Goal: Task Accomplishment & Management: Use online tool/utility

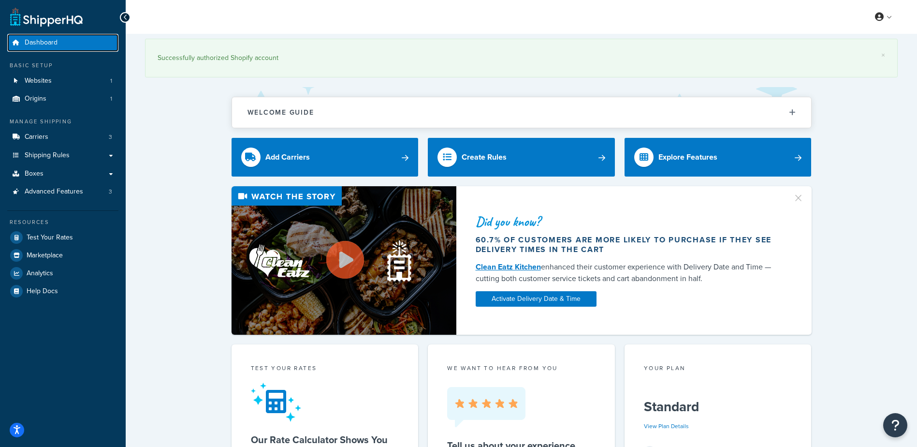
click at [57, 43] on span "Dashboard" at bounding box center [41, 43] width 33 height 8
click at [77, 197] on link "Advanced Features 3" at bounding box center [62, 192] width 111 height 18
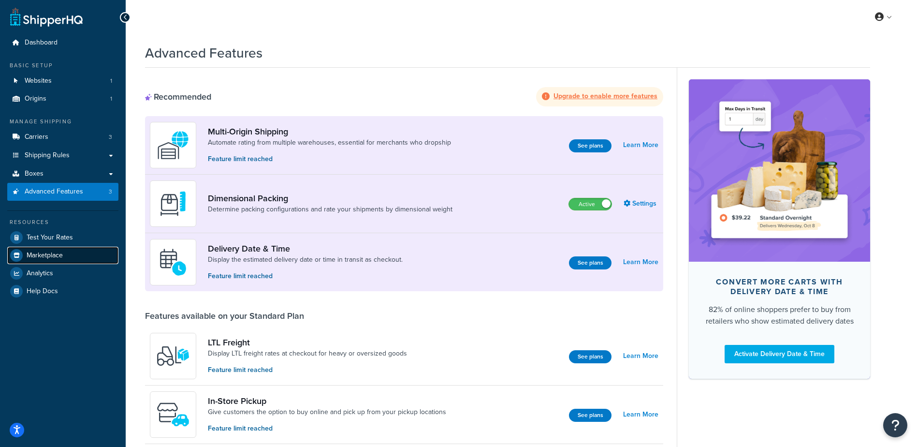
click at [64, 253] on link "Marketplace" at bounding box center [62, 255] width 111 height 17
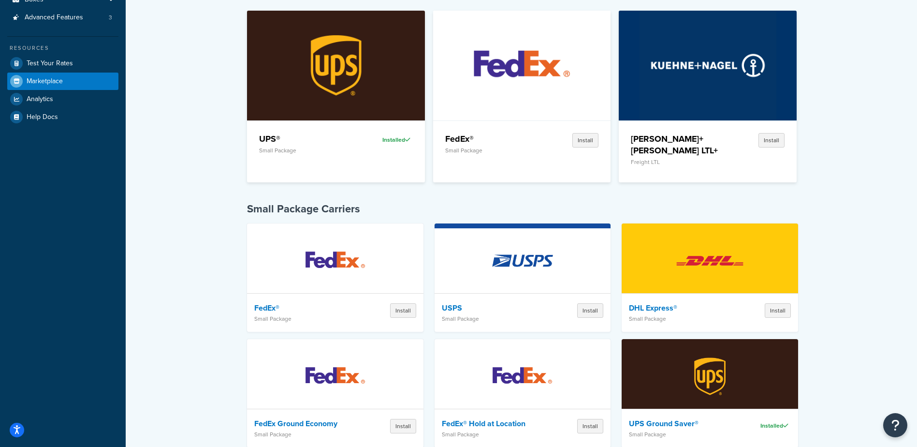
scroll to position [48, 0]
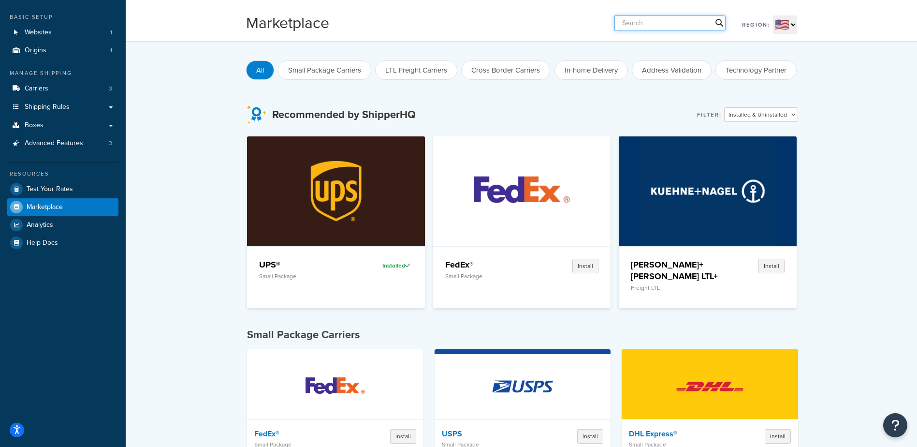
click at [654, 27] on input "text" at bounding box center [670, 22] width 111 height 15
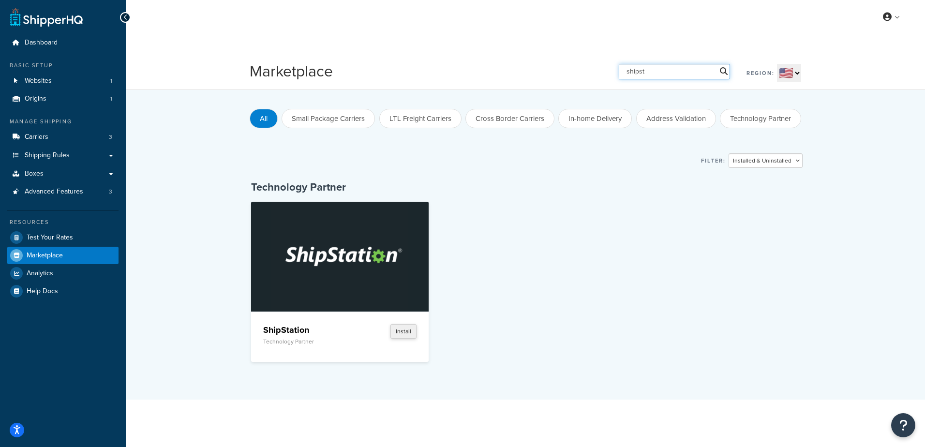
type input "shipst"
click at [403, 326] on button "Install" at bounding box center [403, 331] width 26 height 15
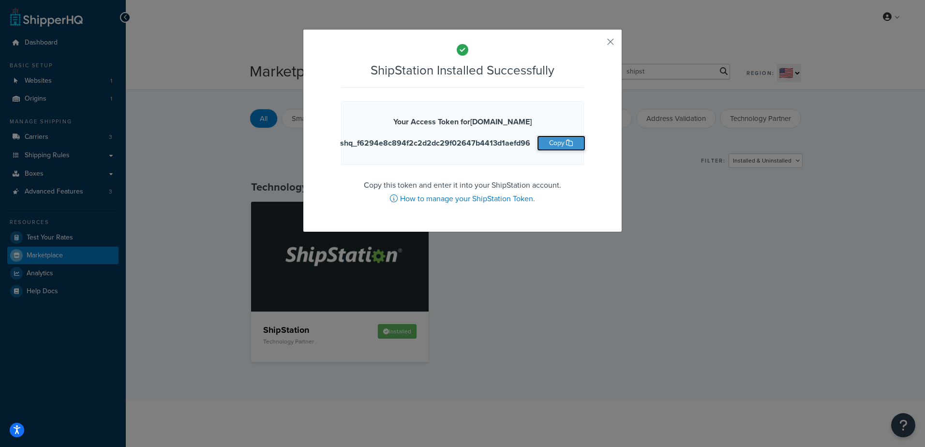
click at [566, 141] on icon "button" at bounding box center [569, 142] width 7 height 7
click at [612, 43] on div "ShipStation Installed Successfully Your Access Token for [DOMAIN_NAME] shq_f629…" at bounding box center [462, 130] width 319 height 203
click at [597, 44] on button "button" at bounding box center [596, 45] width 2 height 2
